Goal: Check status: Verify the current state of an ongoing process or item

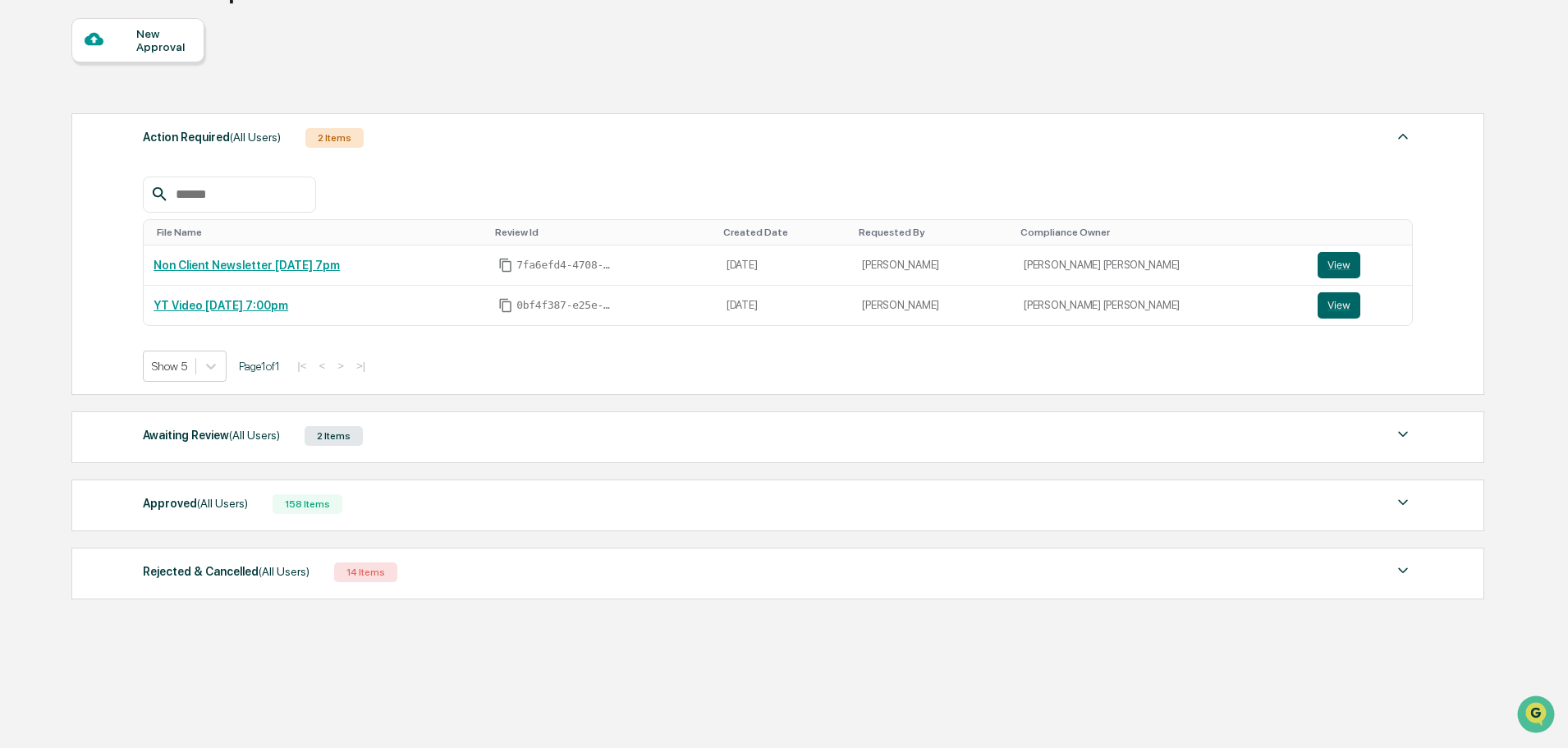
click at [581, 141] on div "Action Required (All Users) 2 Items" at bounding box center [778, 138] width 1270 height 23
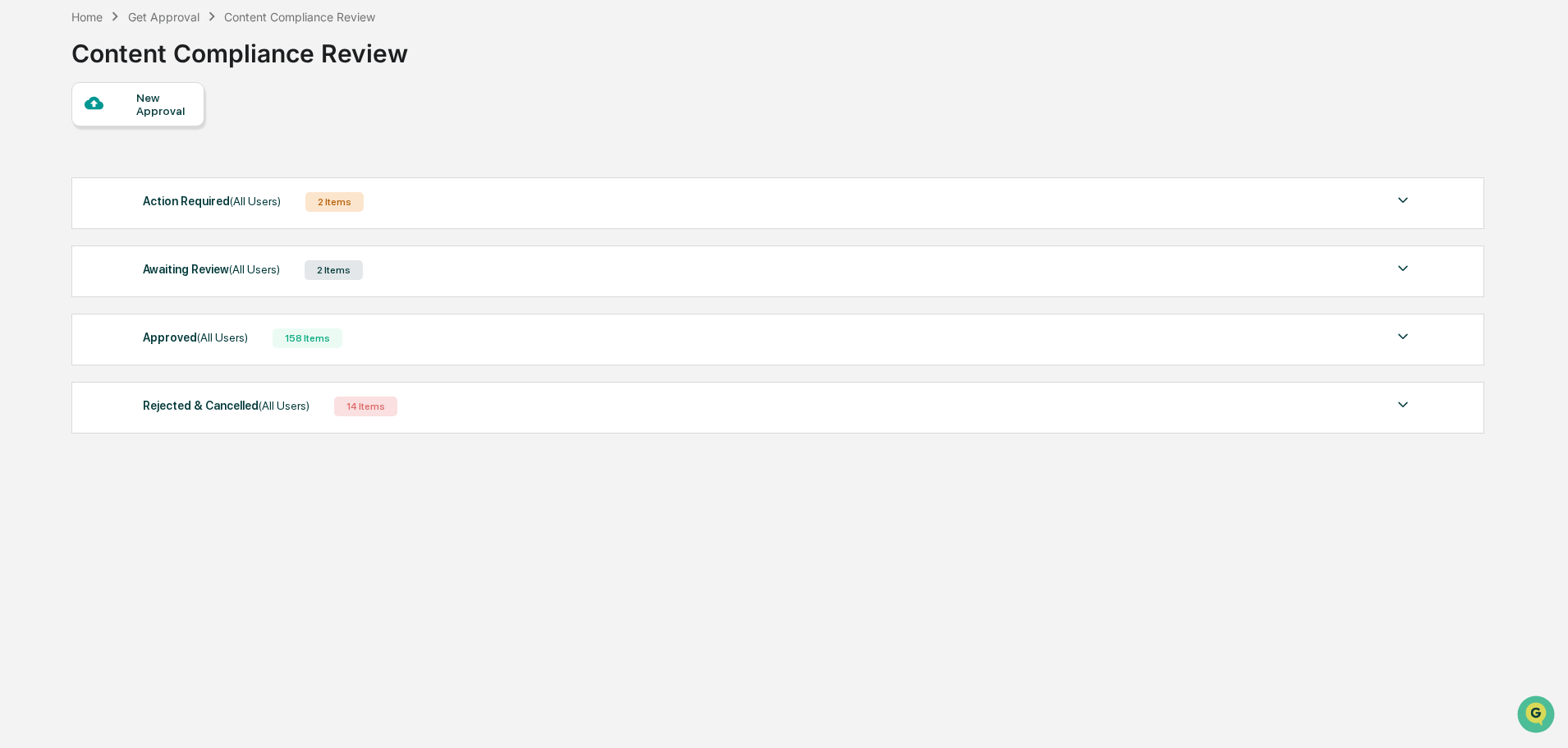
scroll to position [78, 0]
click at [447, 278] on div "Awaiting Review (All Users) 2 Items" at bounding box center [778, 271] width 1270 height 23
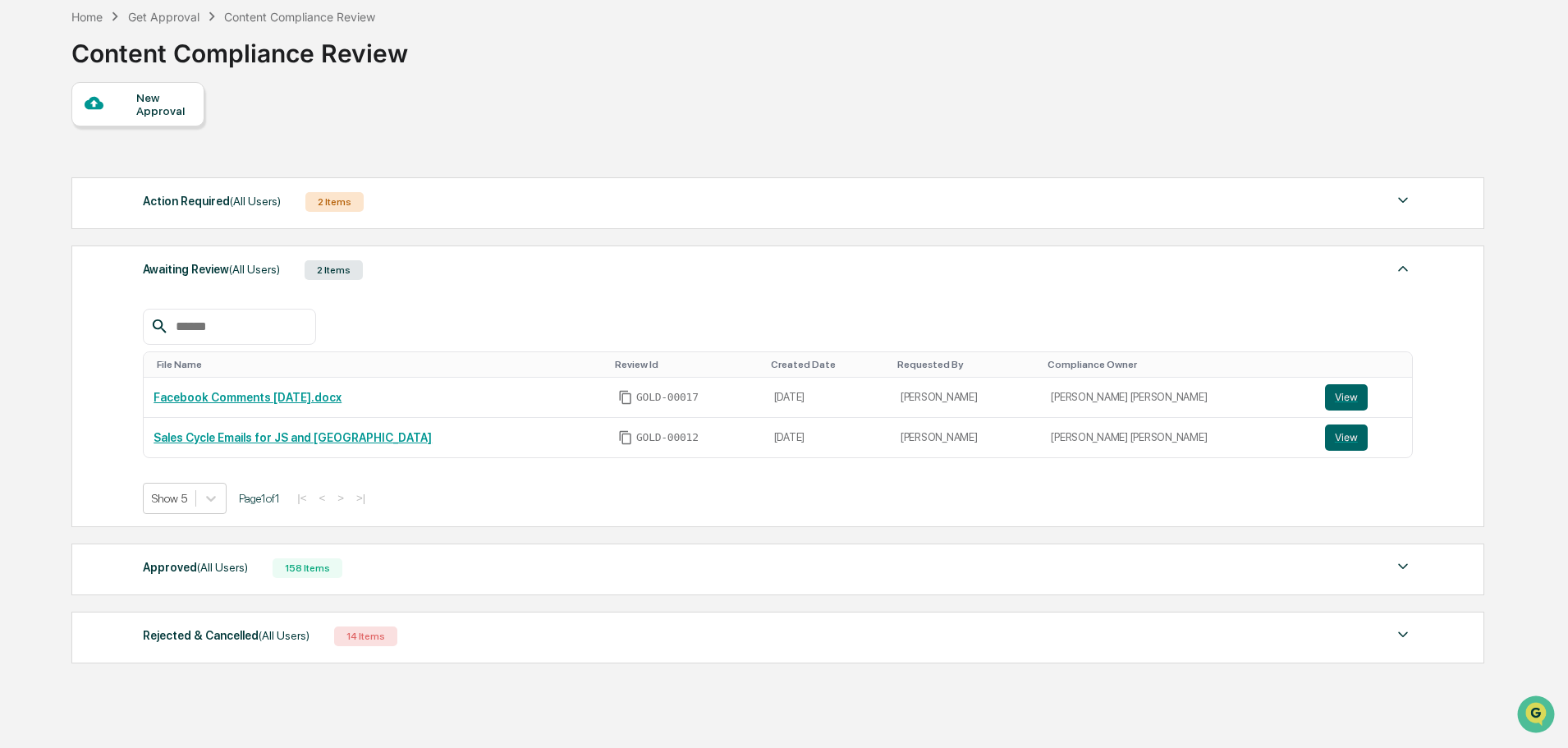
scroll to position [142, 0]
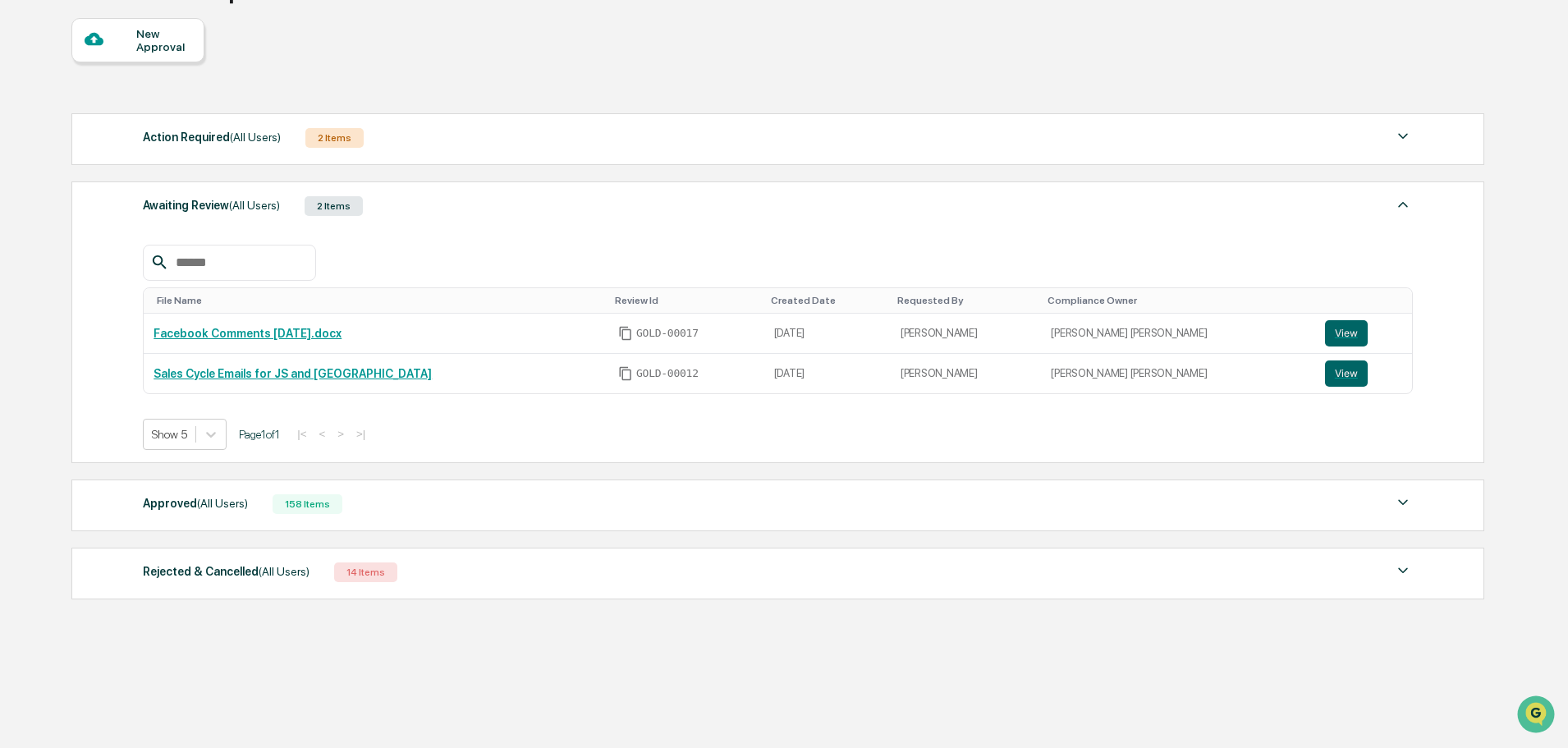
click at [441, 517] on div "Approved (All Users) 158 Items File Name Review Id Created Date Requested By Co…" at bounding box center [778, 506] width 1413 height 52
click at [418, 501] on div "Approved (All Users) 158 Items" at bounding box center [778, 504] width 1270 height 23
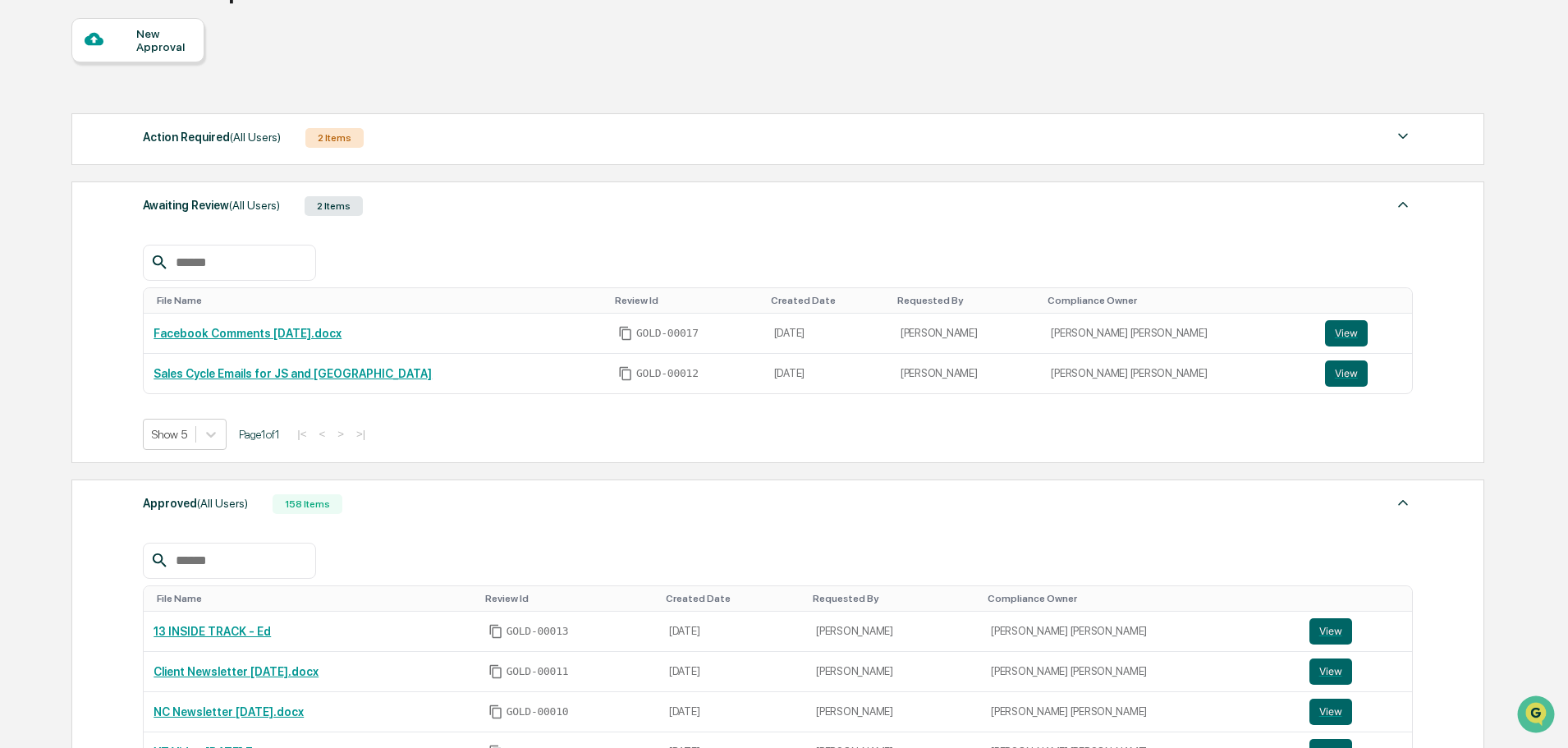
click at [422, 502] on div "Approved (All Users) 158 Items" at bounding box center [778, 504] width 1270 height 23
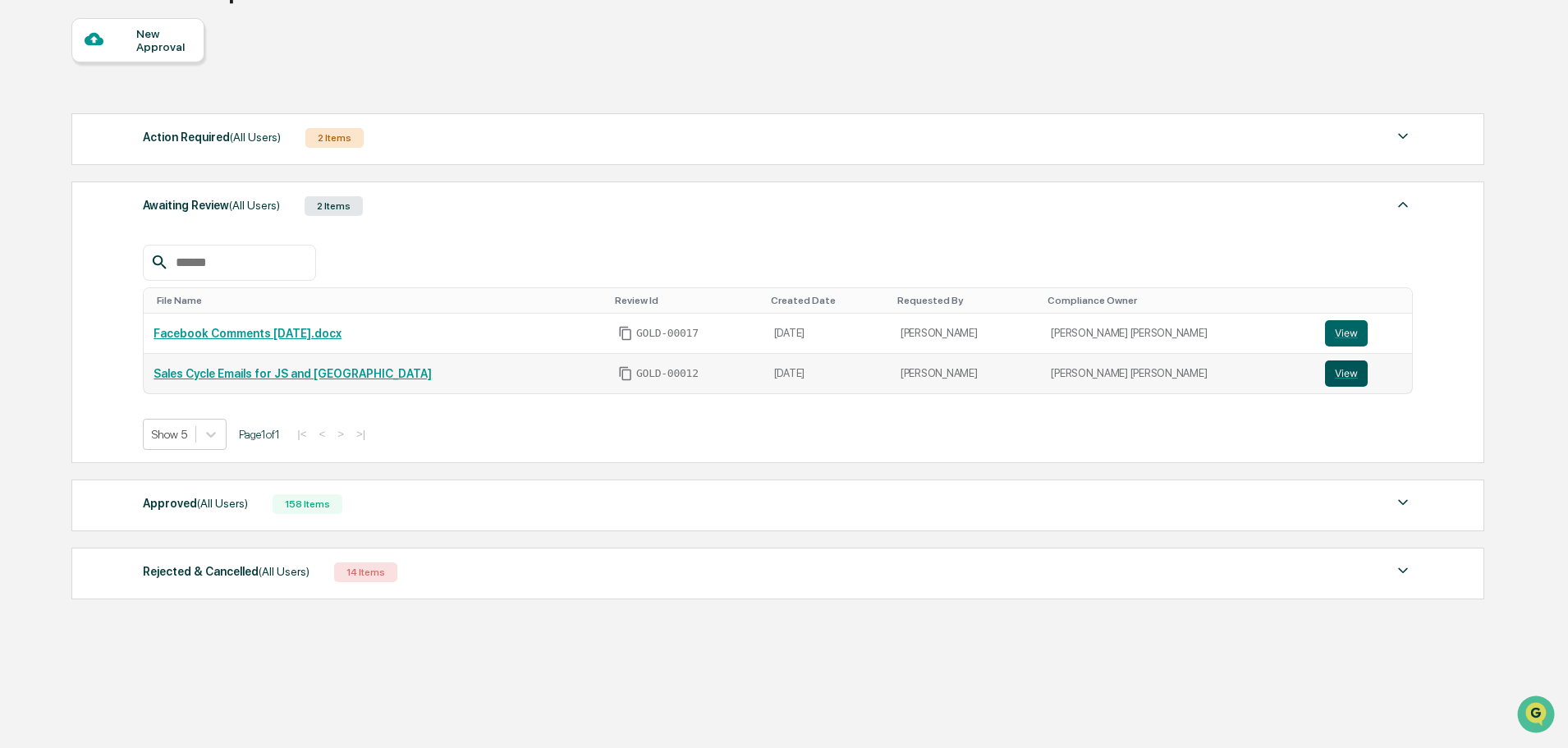
click at [1325, 375] on button "View" at bounding box center [1346, 374] width 42 height 27
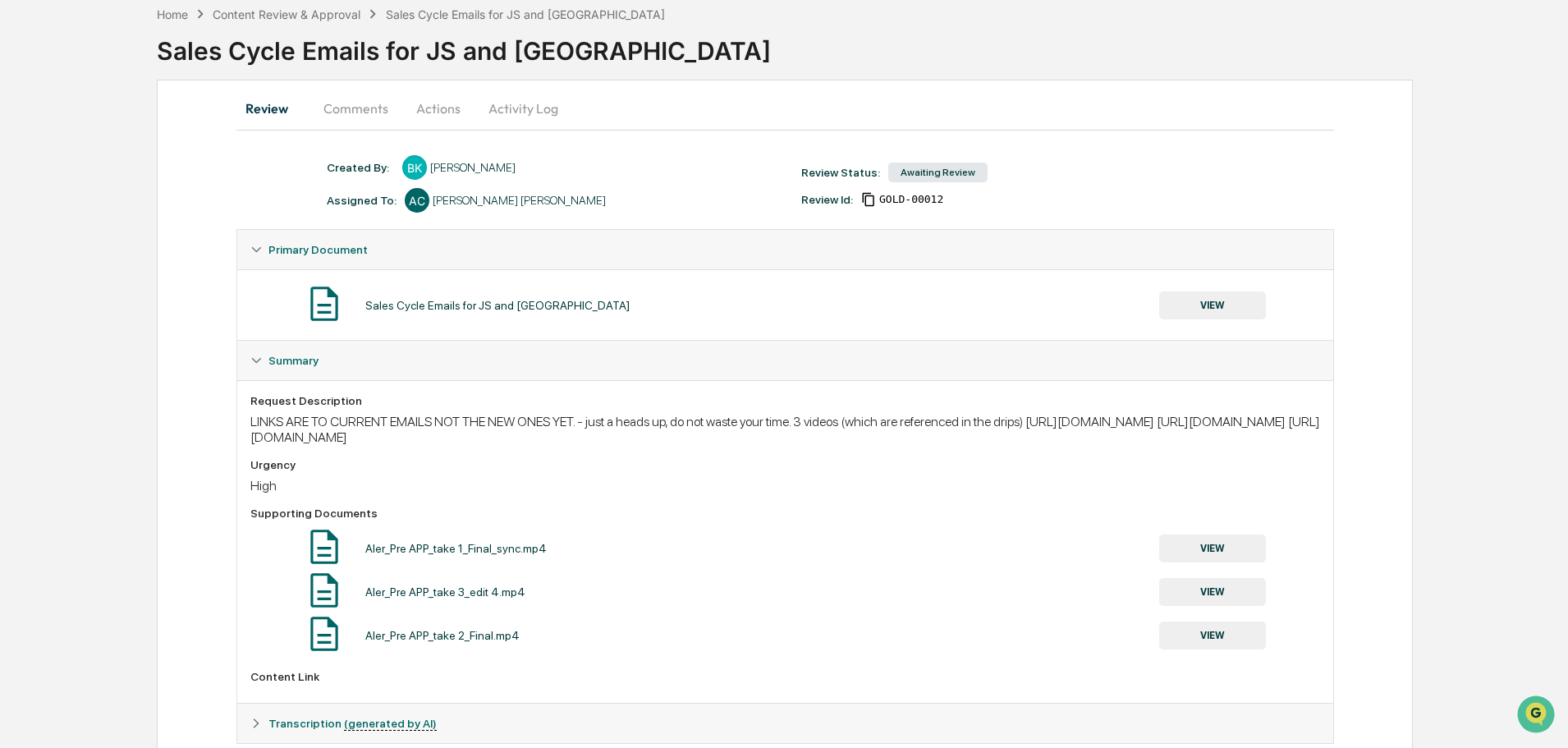
scroll to position [149, 0]
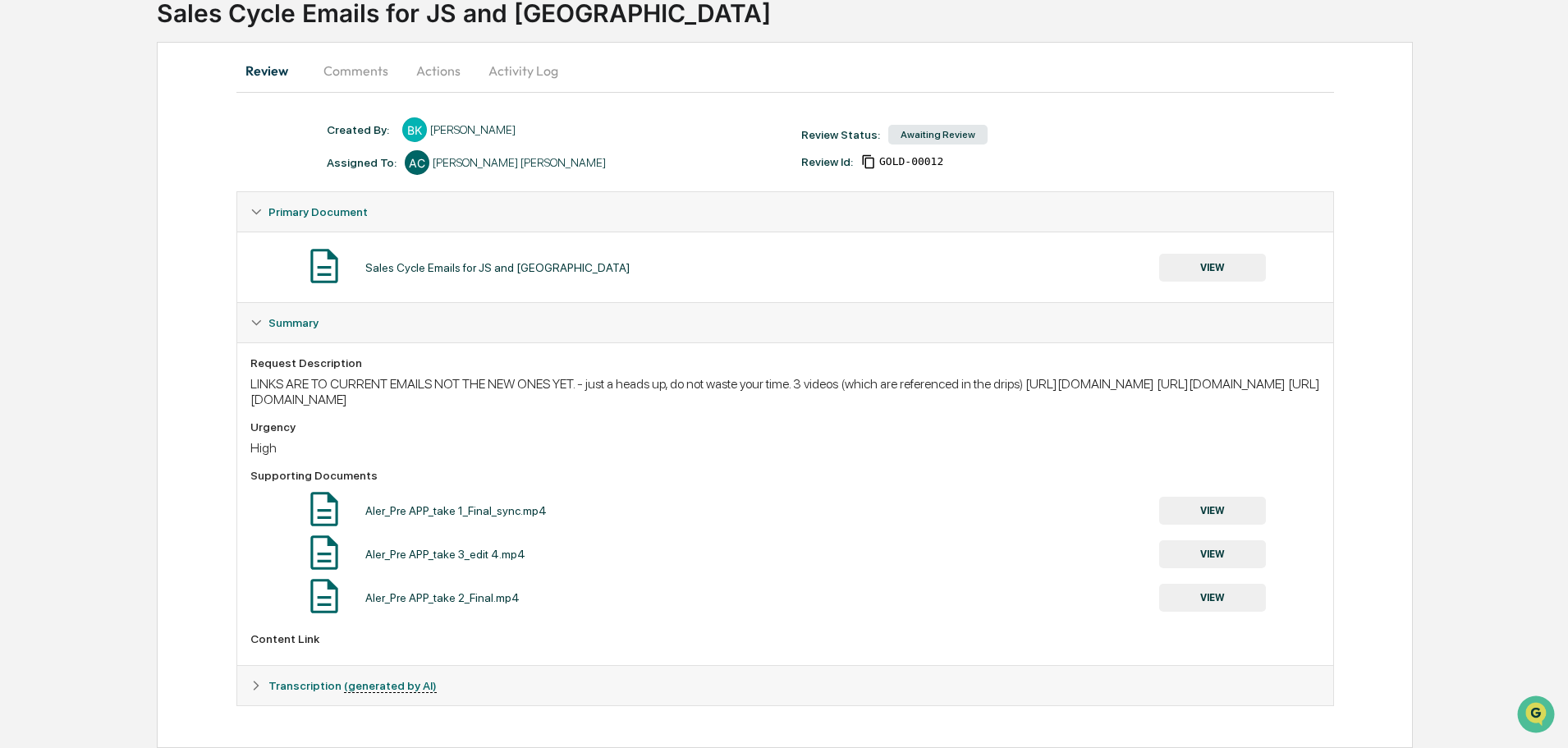
click at [362, 51] on button "Comments" at bounding box center [356, 70] width 91 height 39
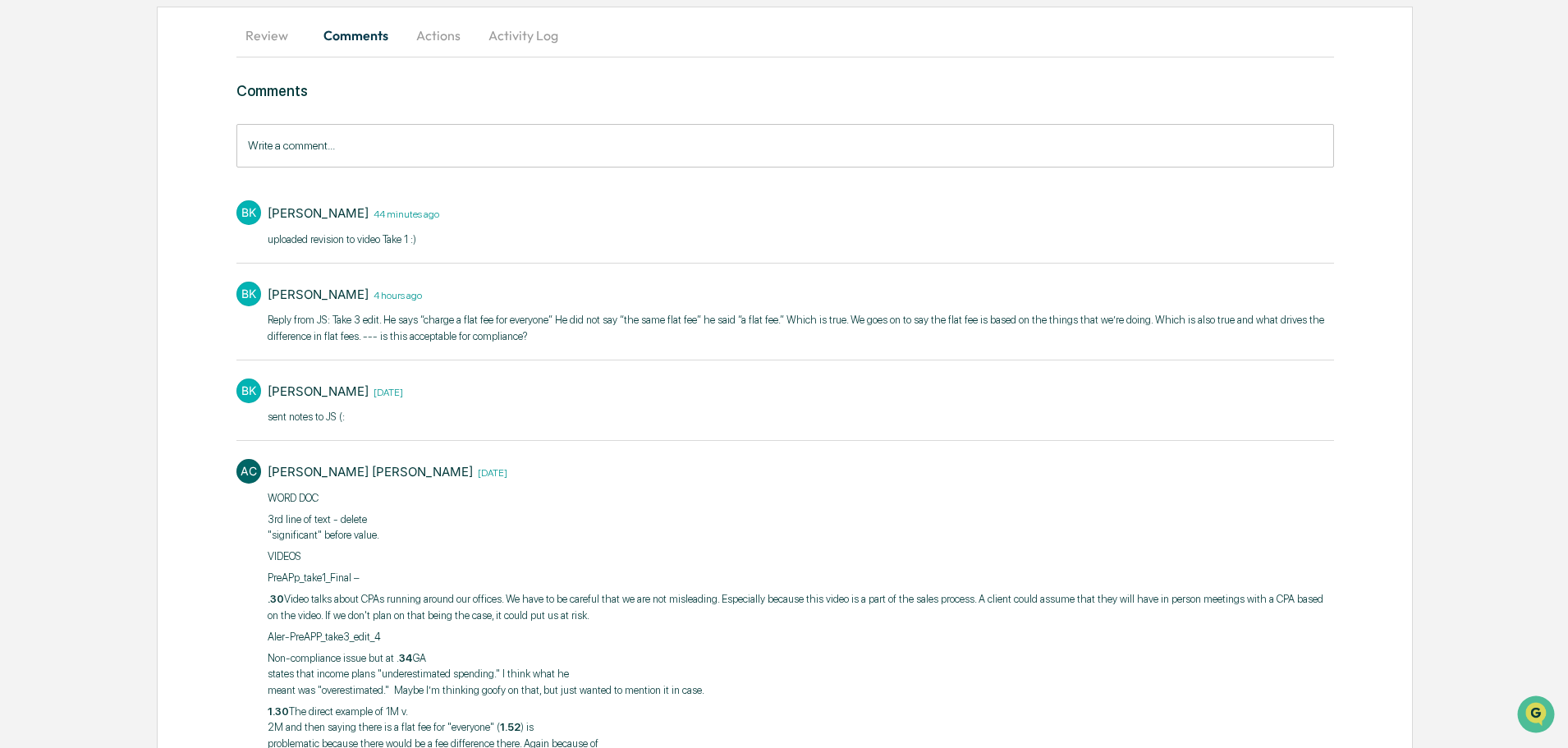
scroll to position [164, 0]
